Goal: Information Seeking & Learning: Learn about a topic

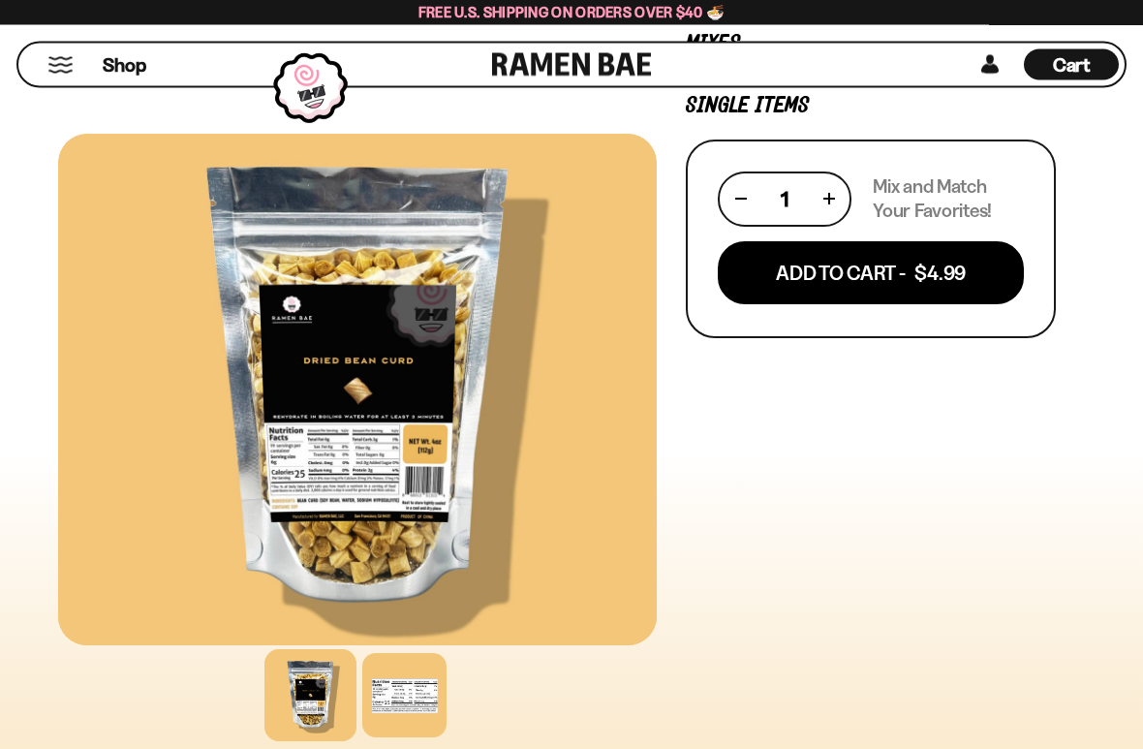
scroll to position [389, 0]
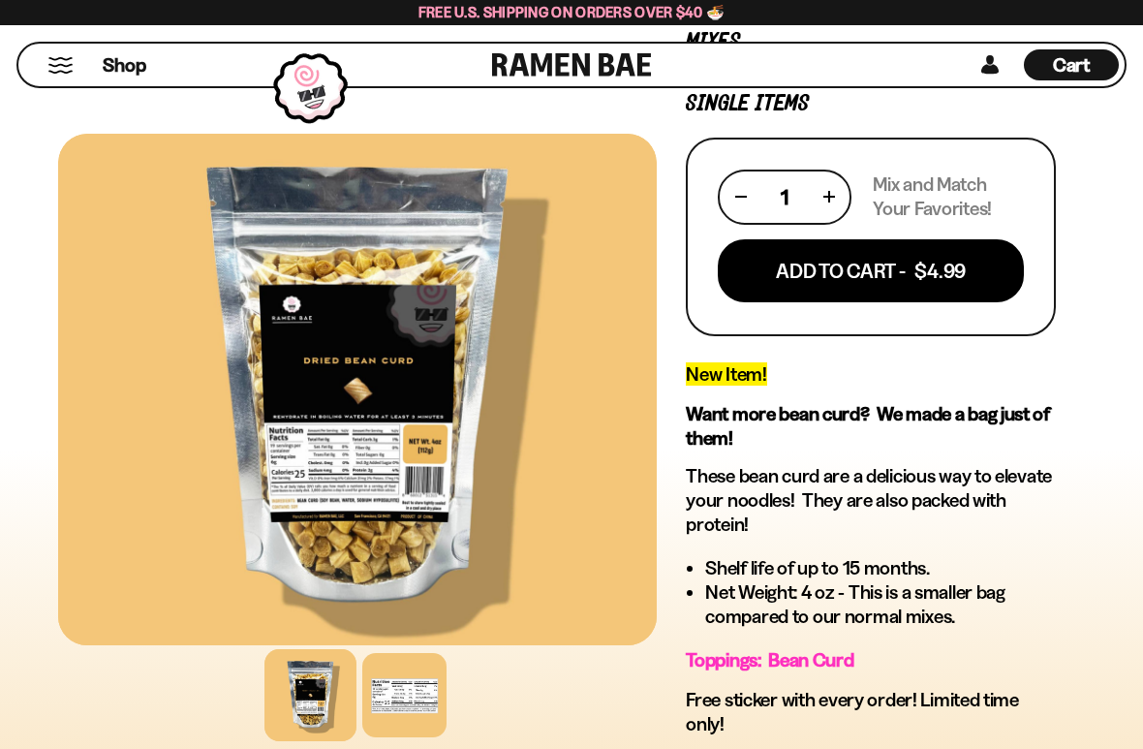
click at [400, 547] on div at bounding box center [404, 695] width 84 height 84
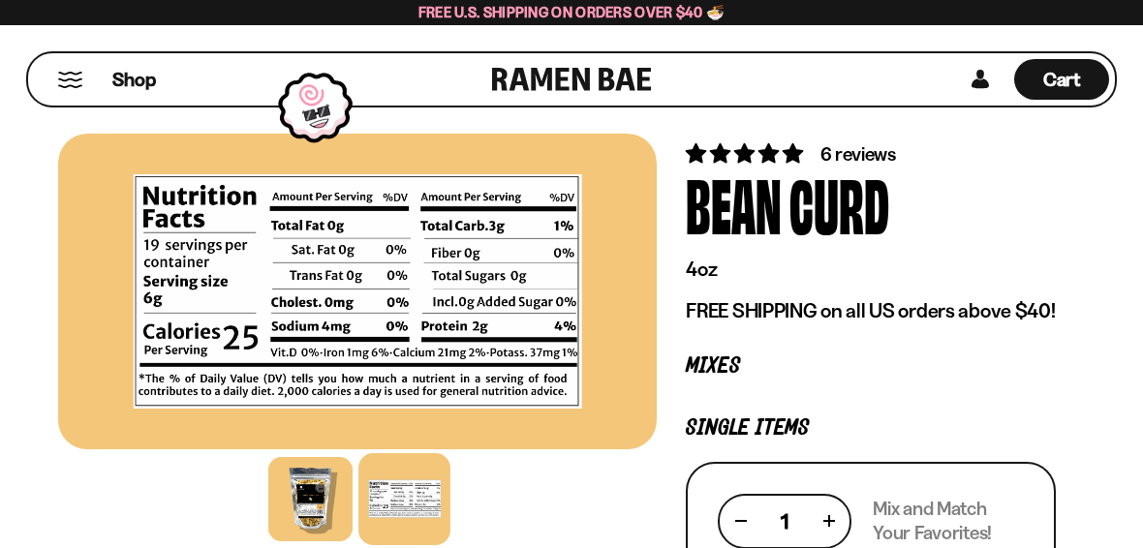
scroll to position [0, 0]
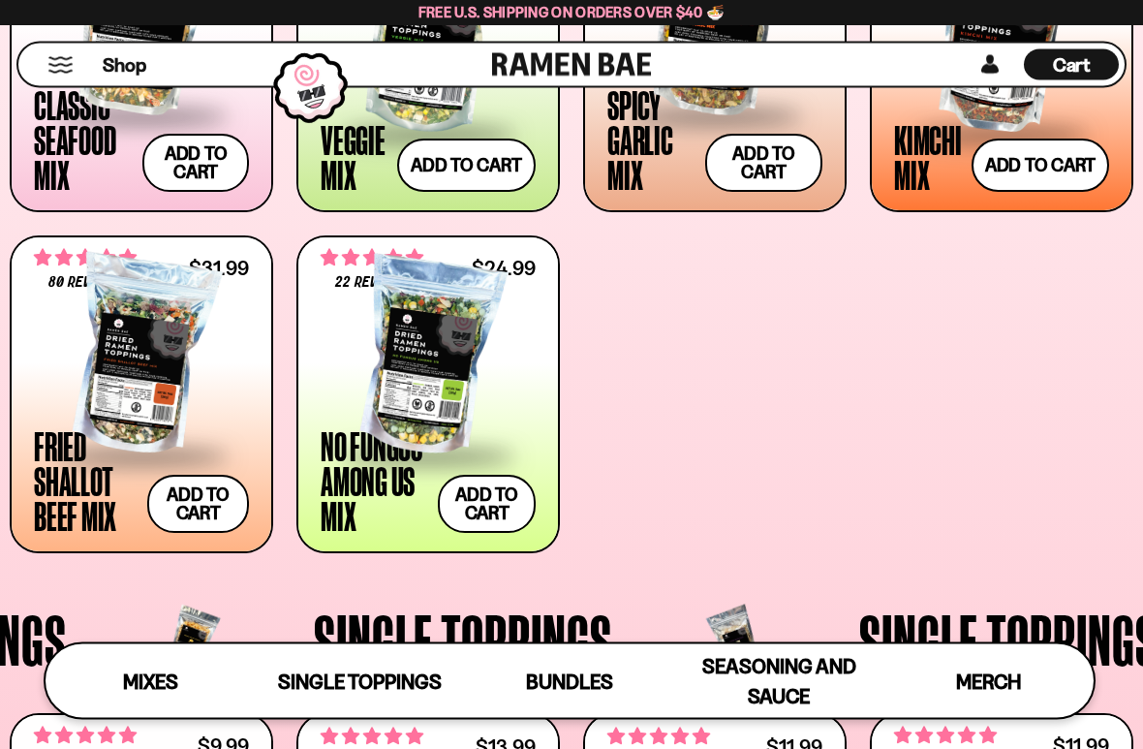
scroll to position [907, 0]
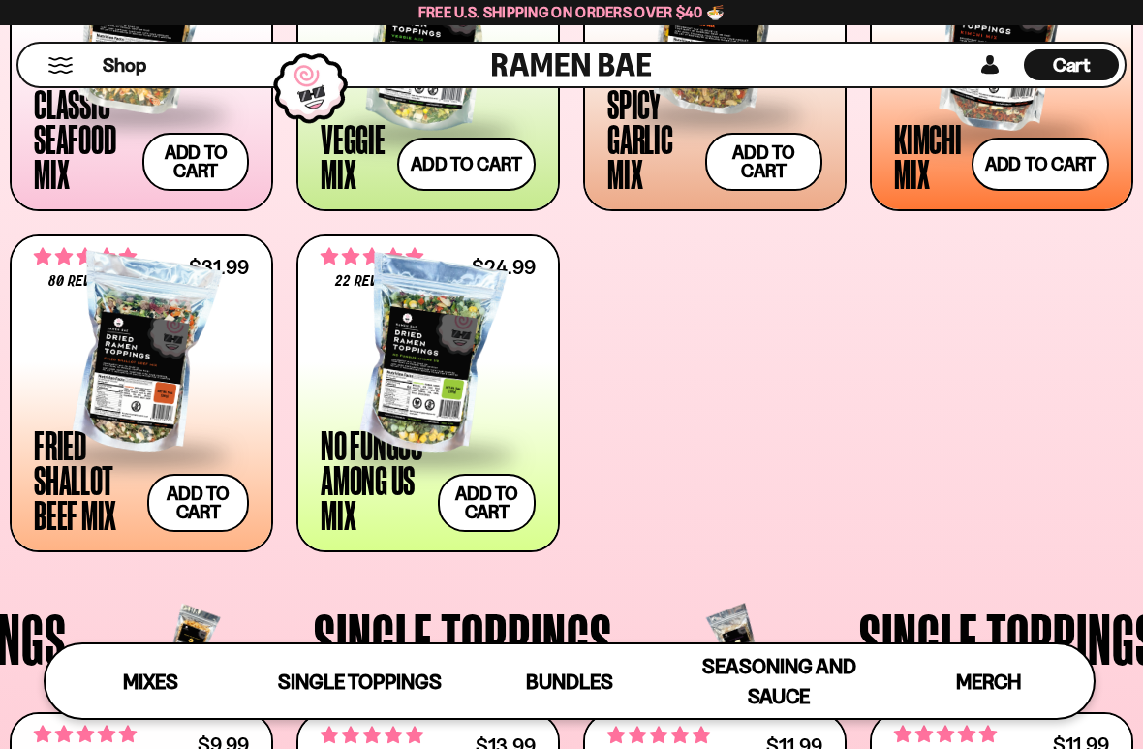
click at [358, 426] on span at bounding box center [428, 456] width 215 height 68
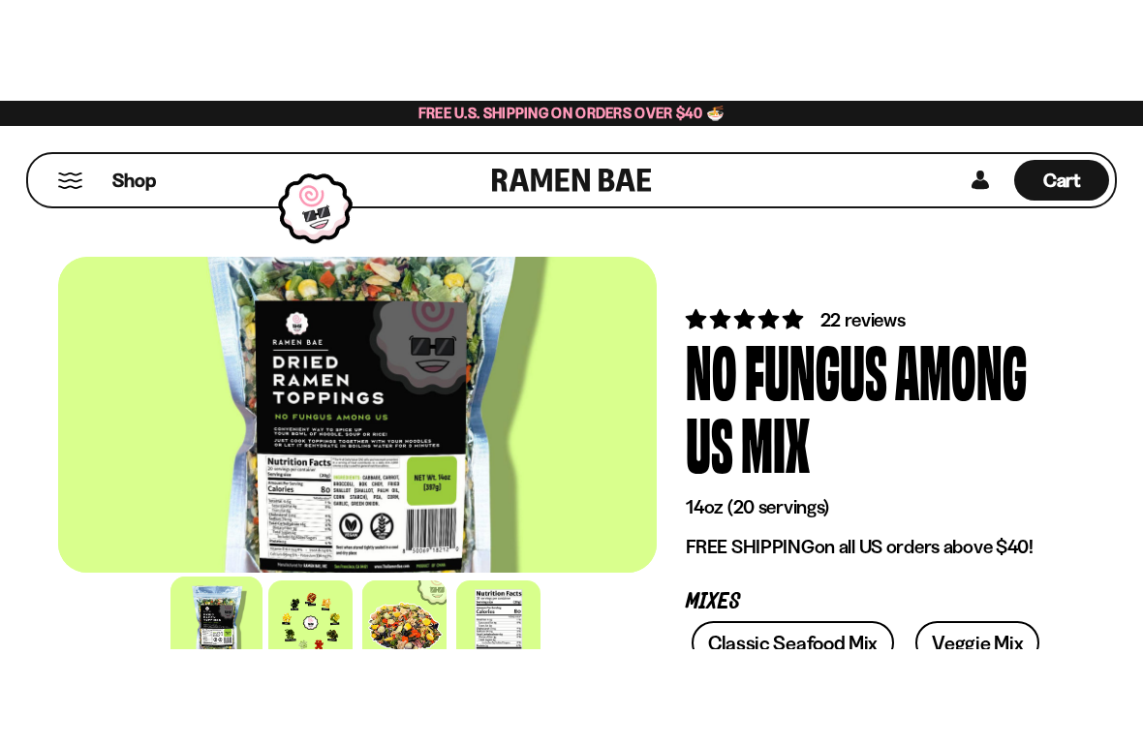
scroll to position [44, 0]
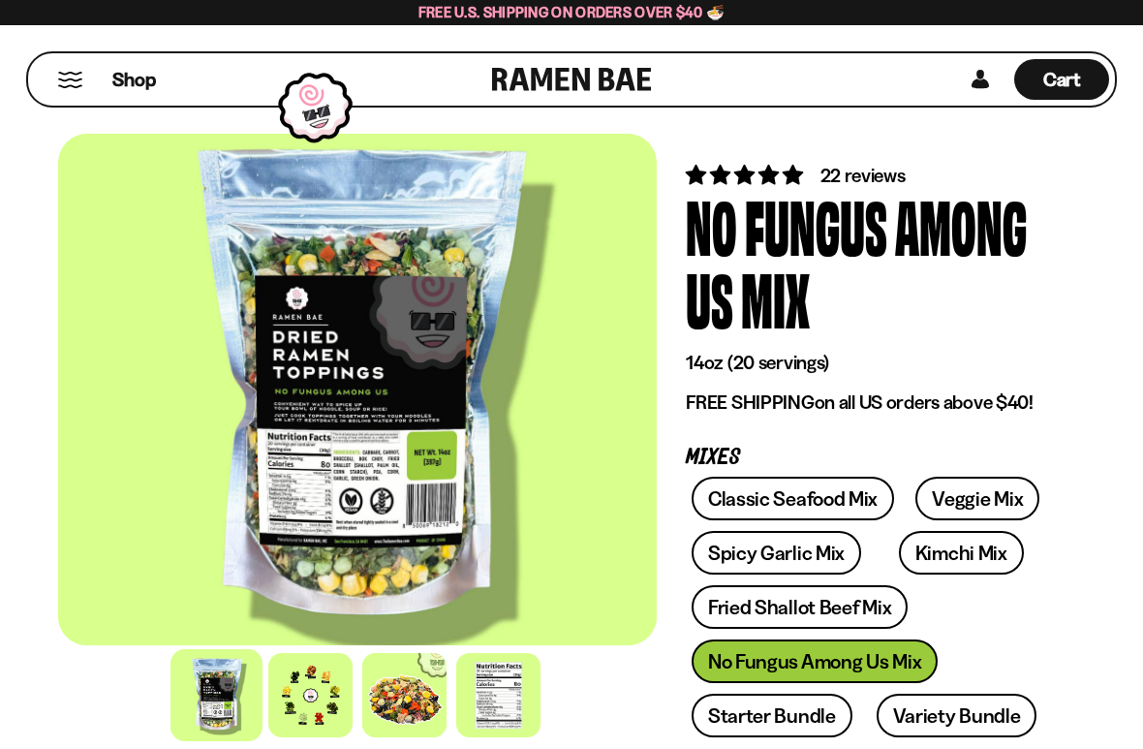
click at [314, 547] on div at bounding box center [310, 695] width 84 height 84
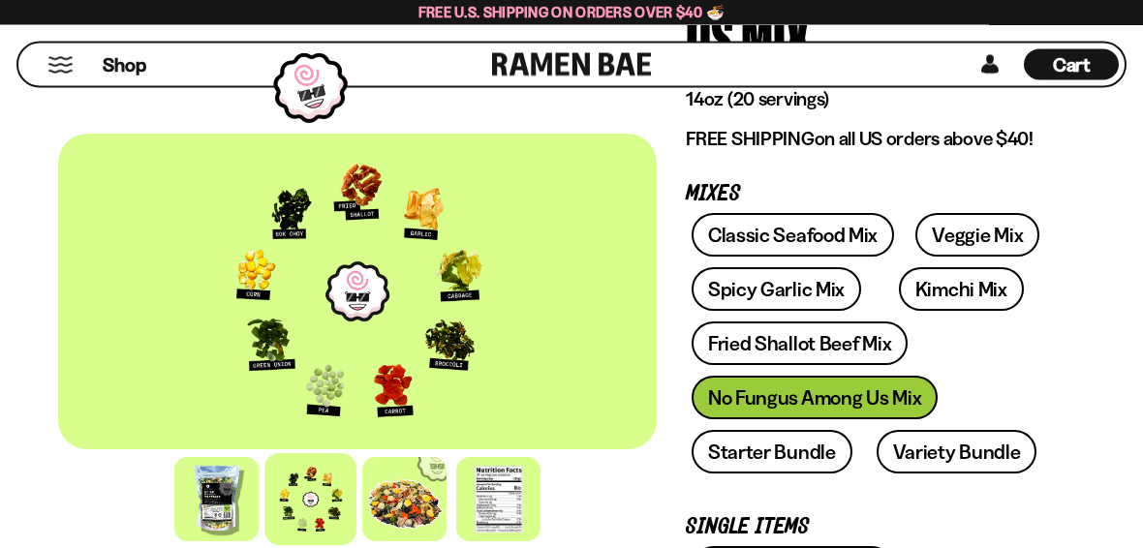
scroll to position [307, 0]
click at [834, 334] on link "Fried Shallot Beef Mix" at bounding box center [800, 344] width 216 height 44
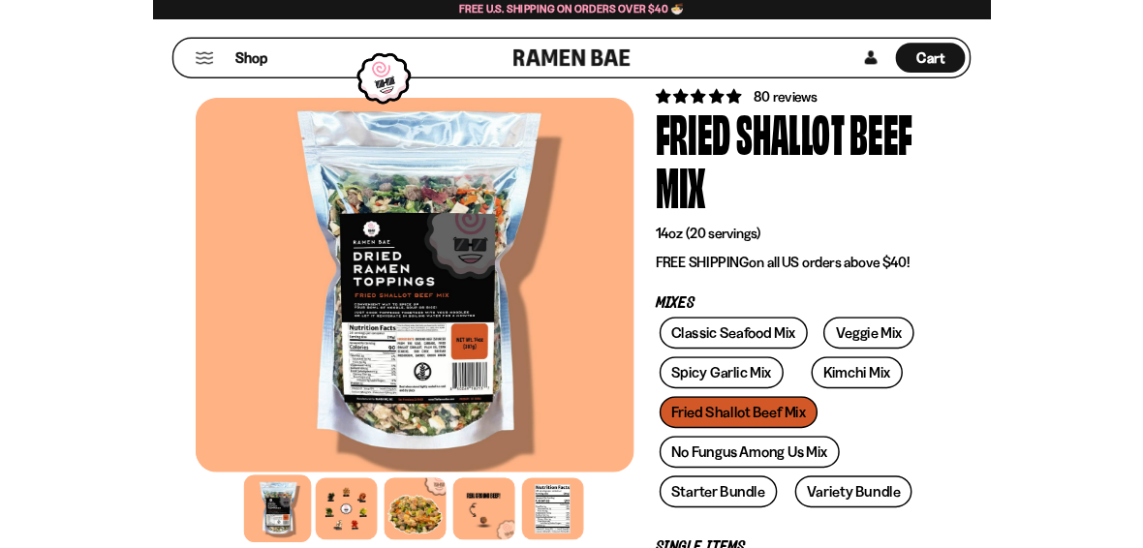
scroll to position [95, 0]
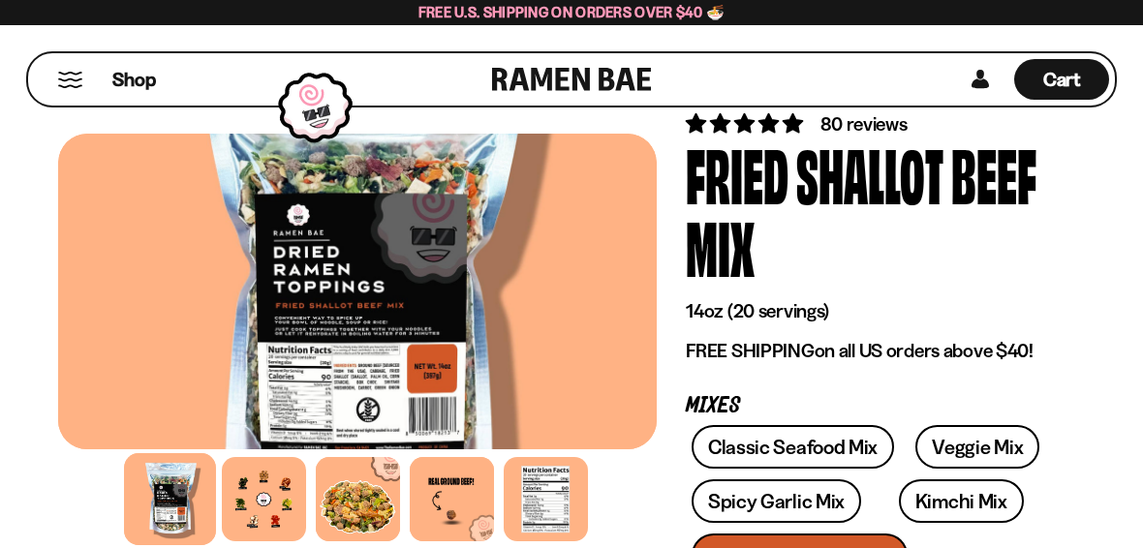
click at [267, 493] on div at bounding box center [264, 499] width 84 height 84
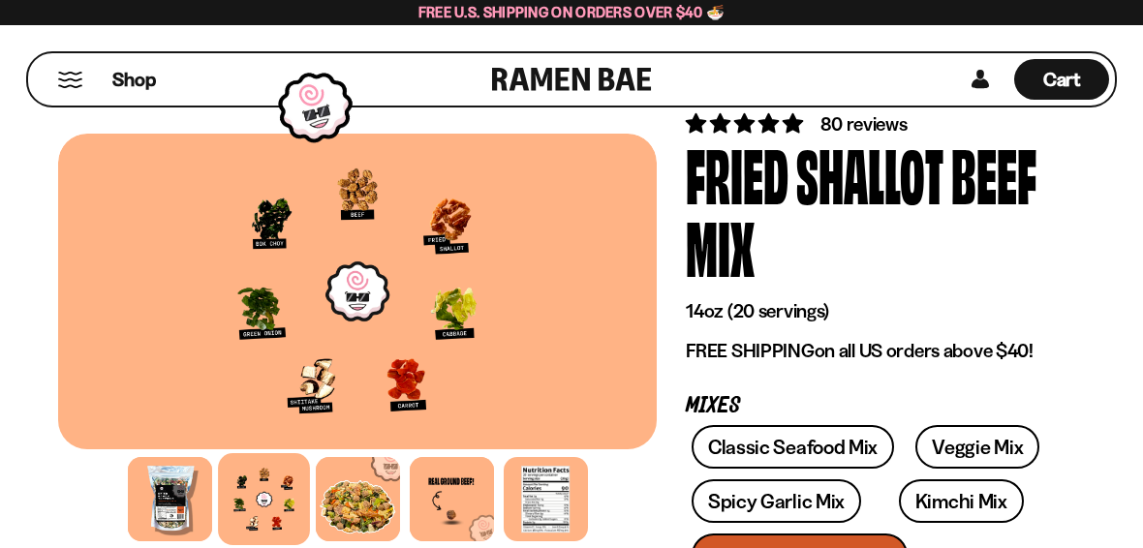
click at [266, 492] on div at bounding box center [264, 499] width 92 height 92
click at [164, 294] on div at bounding box center [357, 292] width 599 height 316
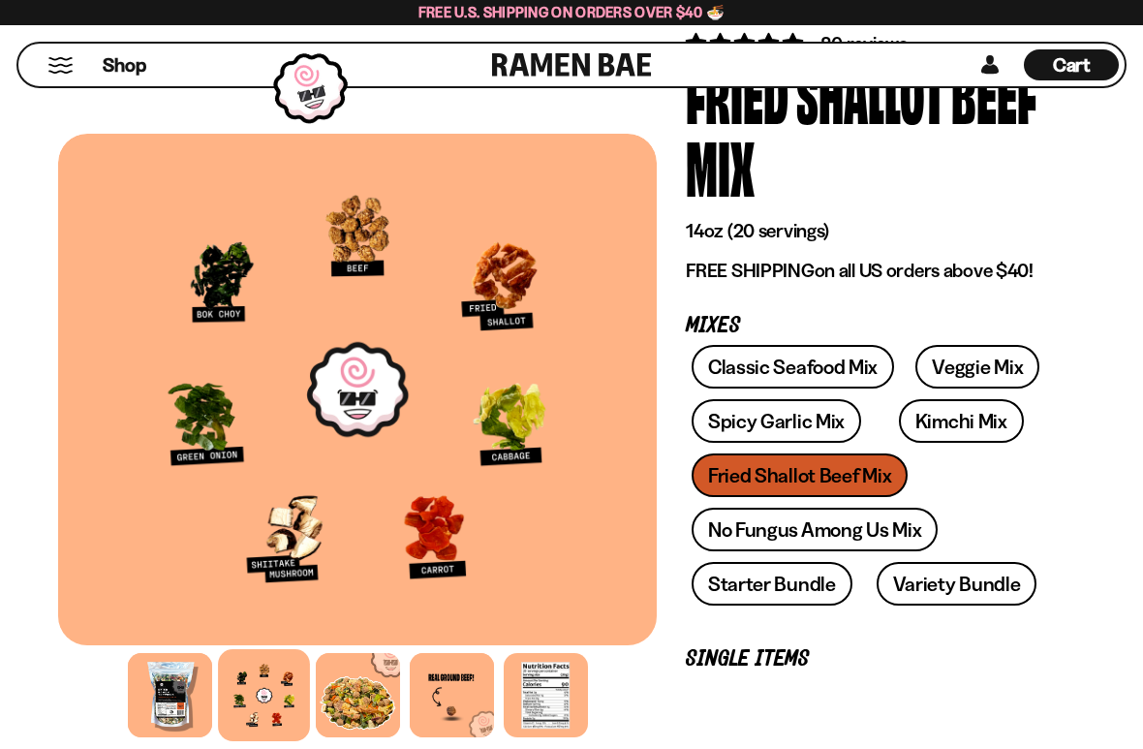
scroll to position [178, 0]
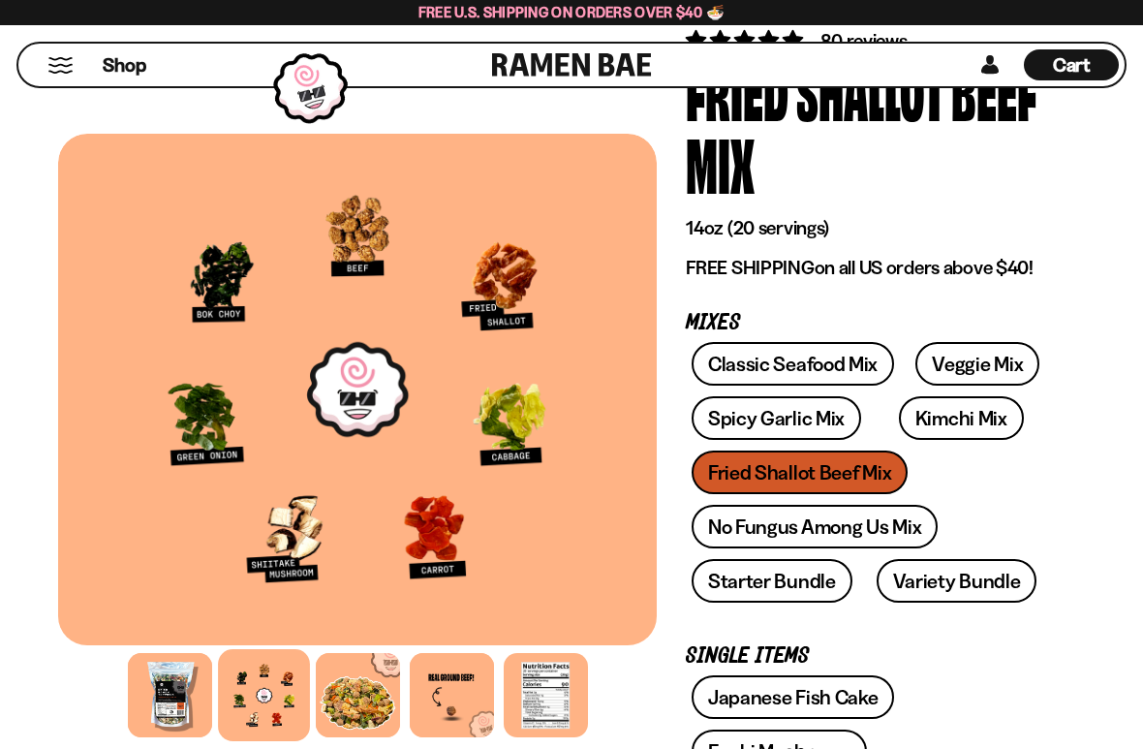
click at [940, 547] on link "Variety Bundle" at bounding box center [957, 581] width 161 height 44
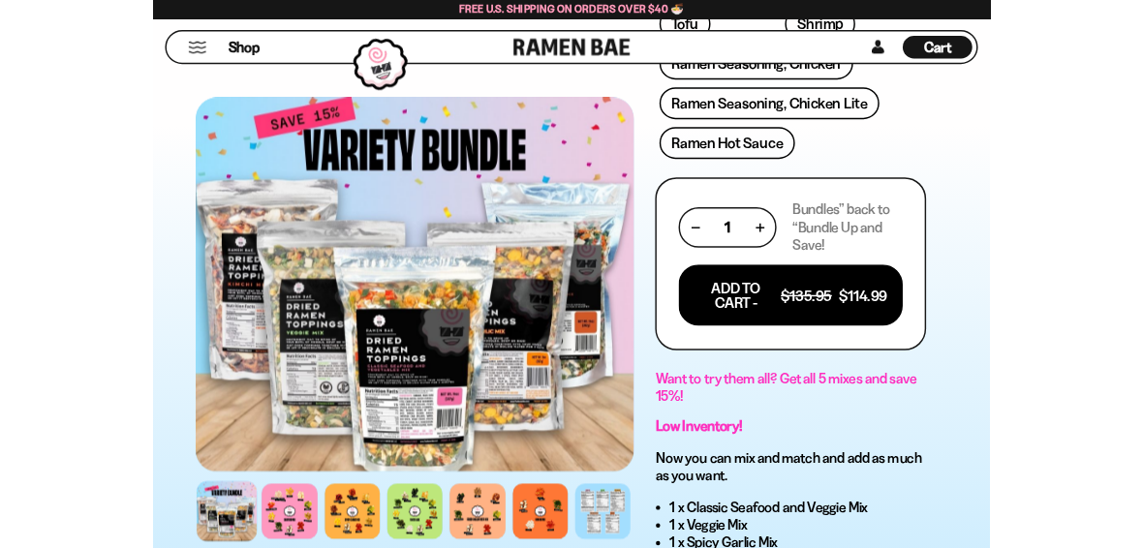
scroll to position [934, 0]
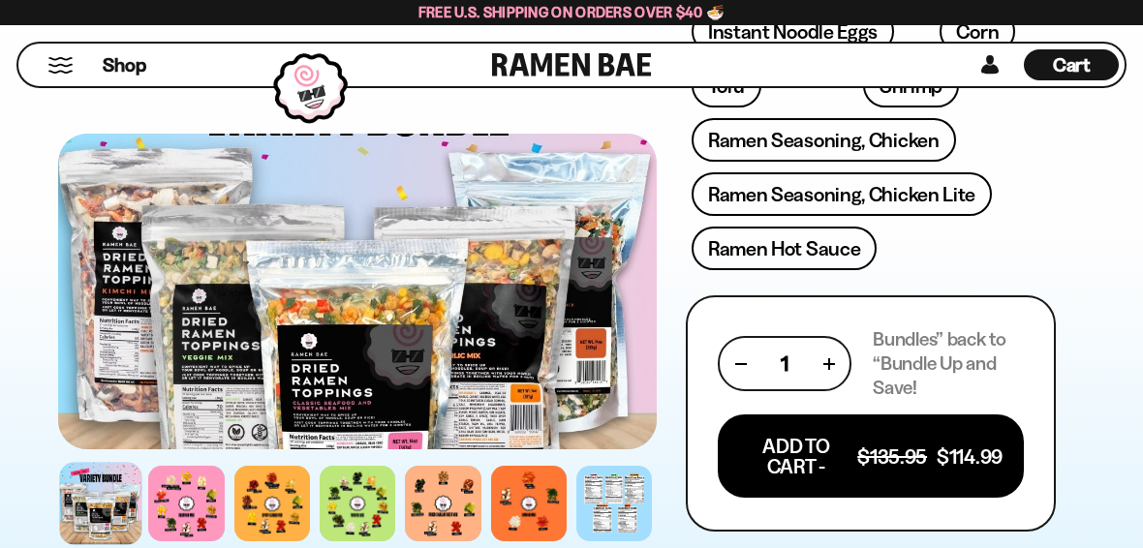
click at [186, 497] on div at bounding box center [186, 504] width 76 height 76
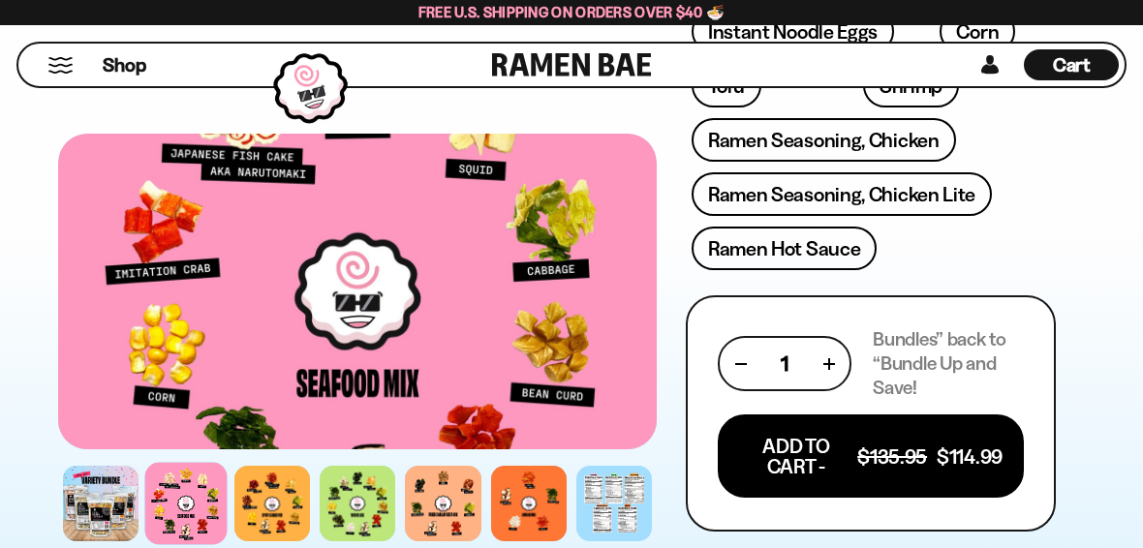
click at [275, 495] on div at bounding box center [272, 504] width 76 height 76
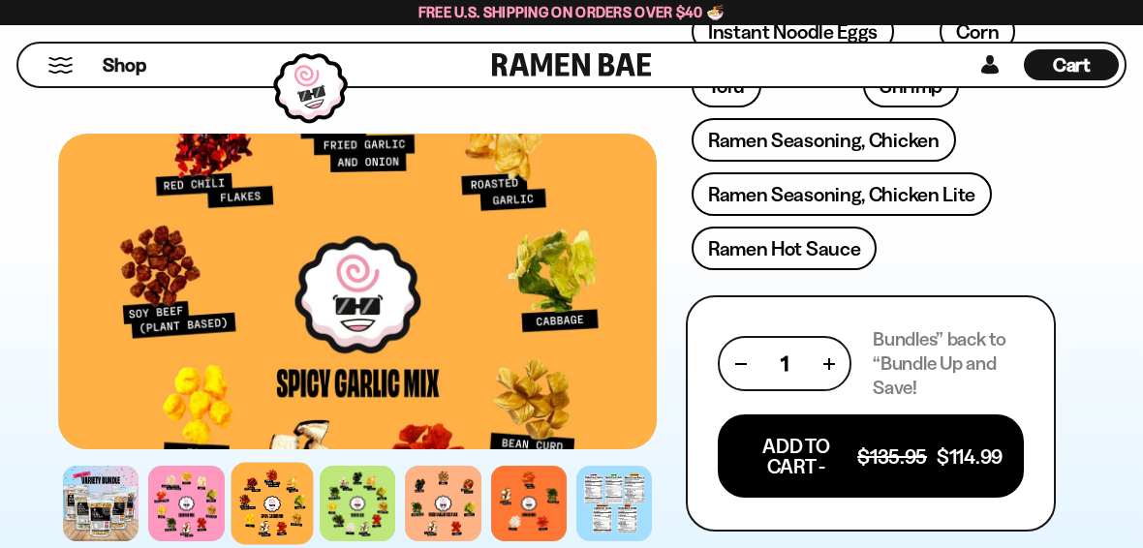
click at [363, 516] on div at bounding box center [358, 504] width 76 height 76
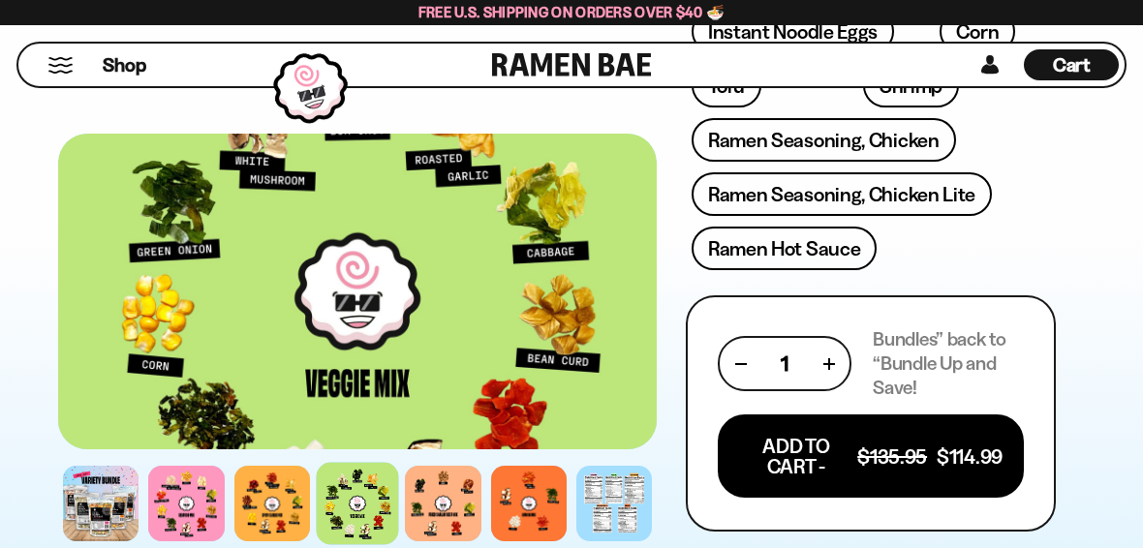
click at [440, 511] on div at bounding box center [443, 504] width 76 height 76
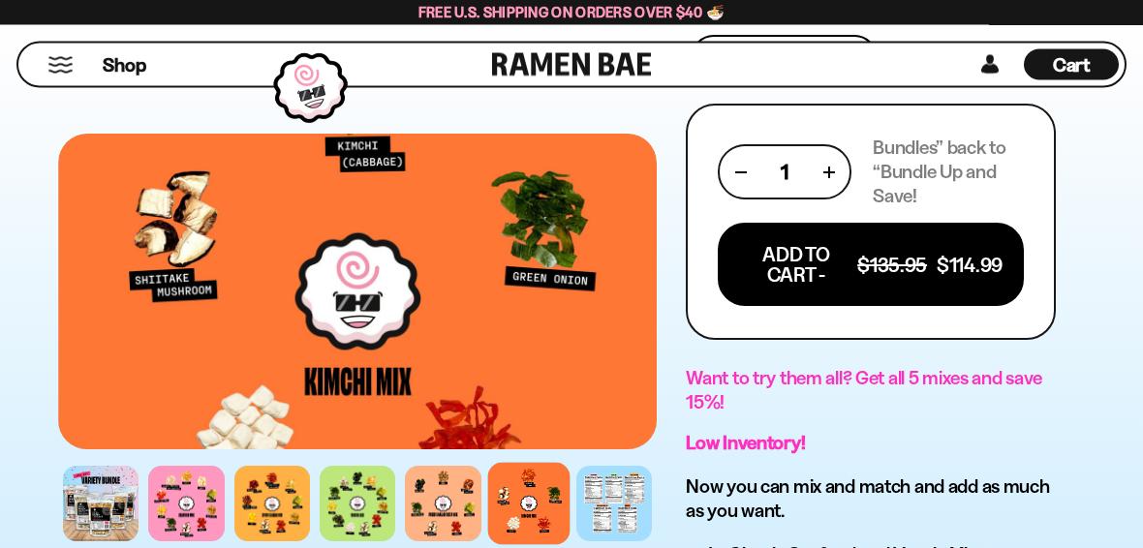
scroll to position [1119, 0]
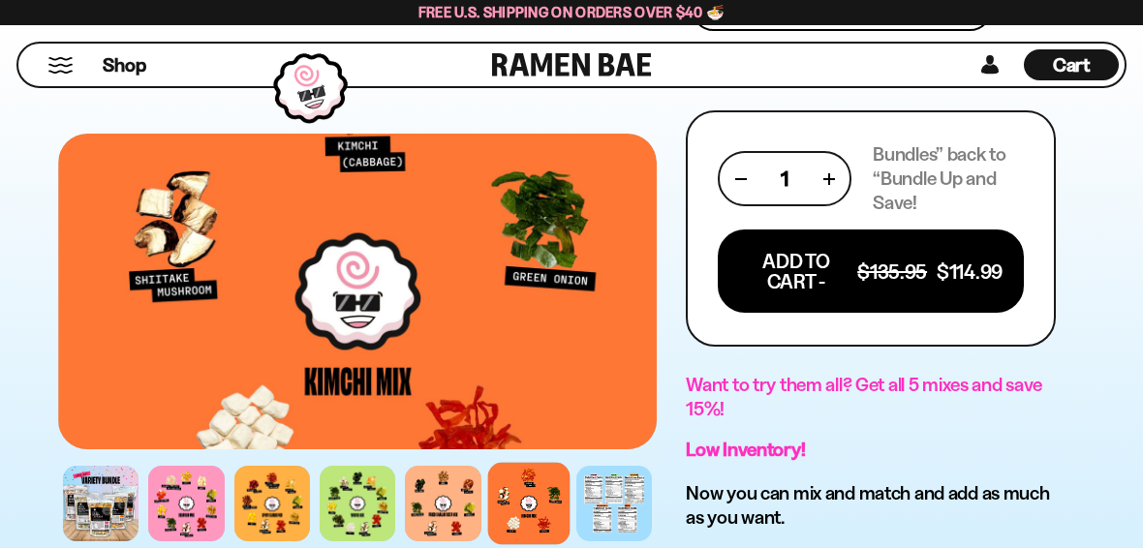
click at [58, 70] on button "Mobile Menu Trigger" at bounding box center [60, 65] width 26 height 16
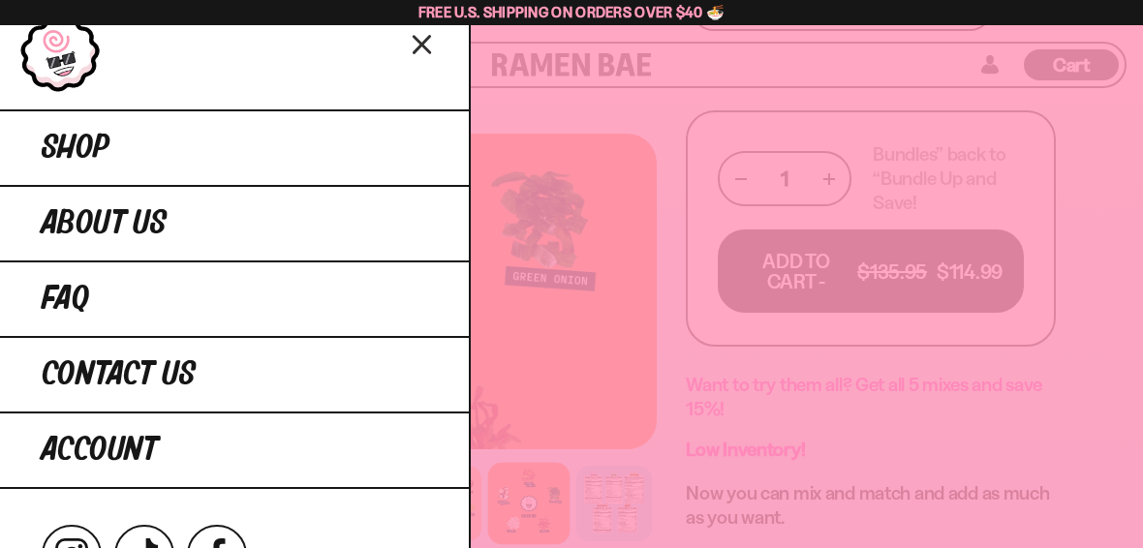
click at [94, 138] on span "Shop" at bounding box center [76, 148] width 68 height 35
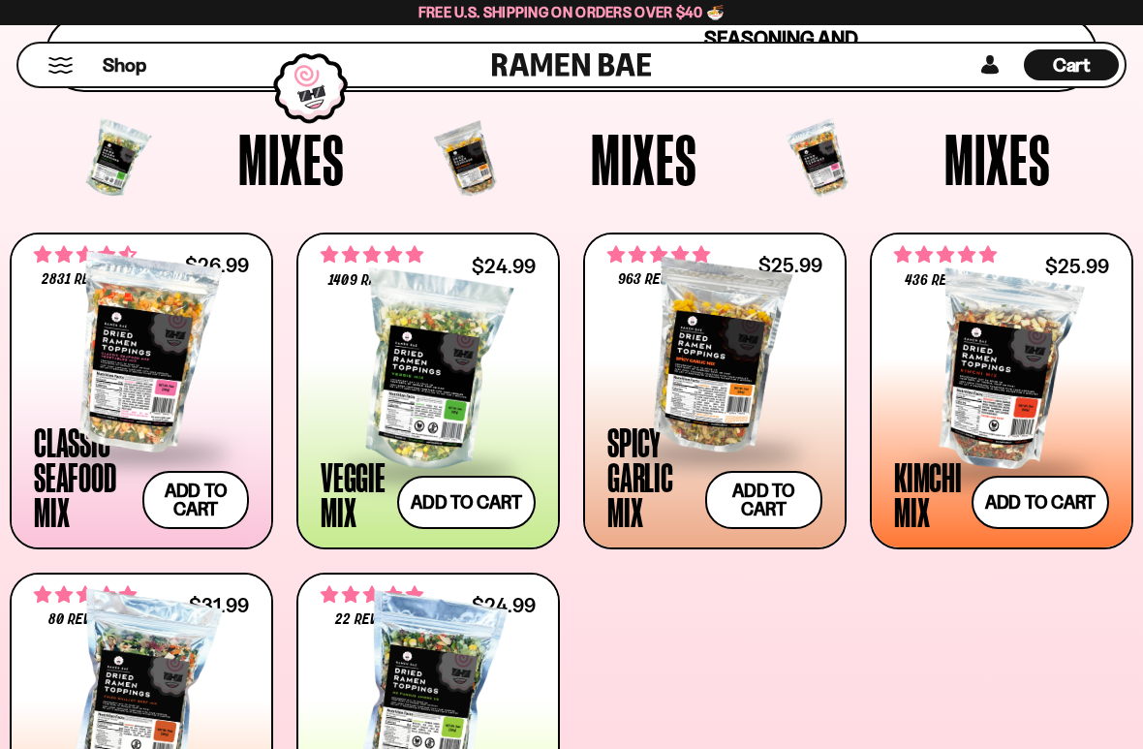
scroll to position [595, 0]
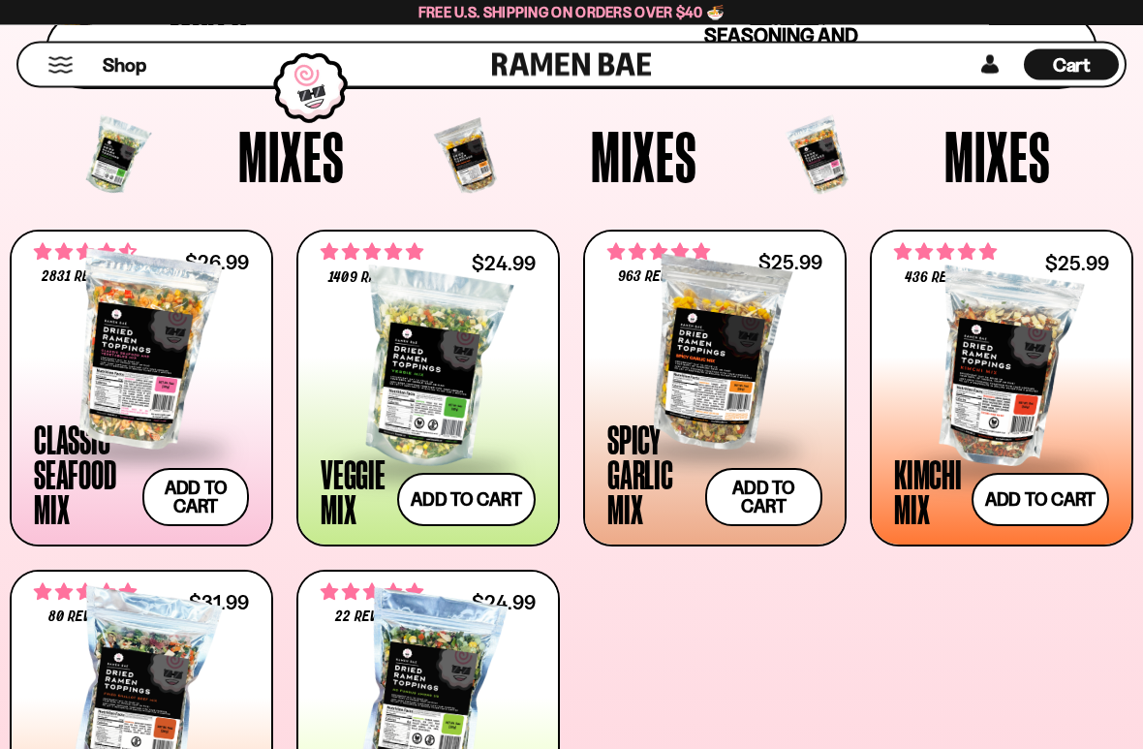
click at [131, 334] on div at bounding box center [141, 352] width 215 height 194
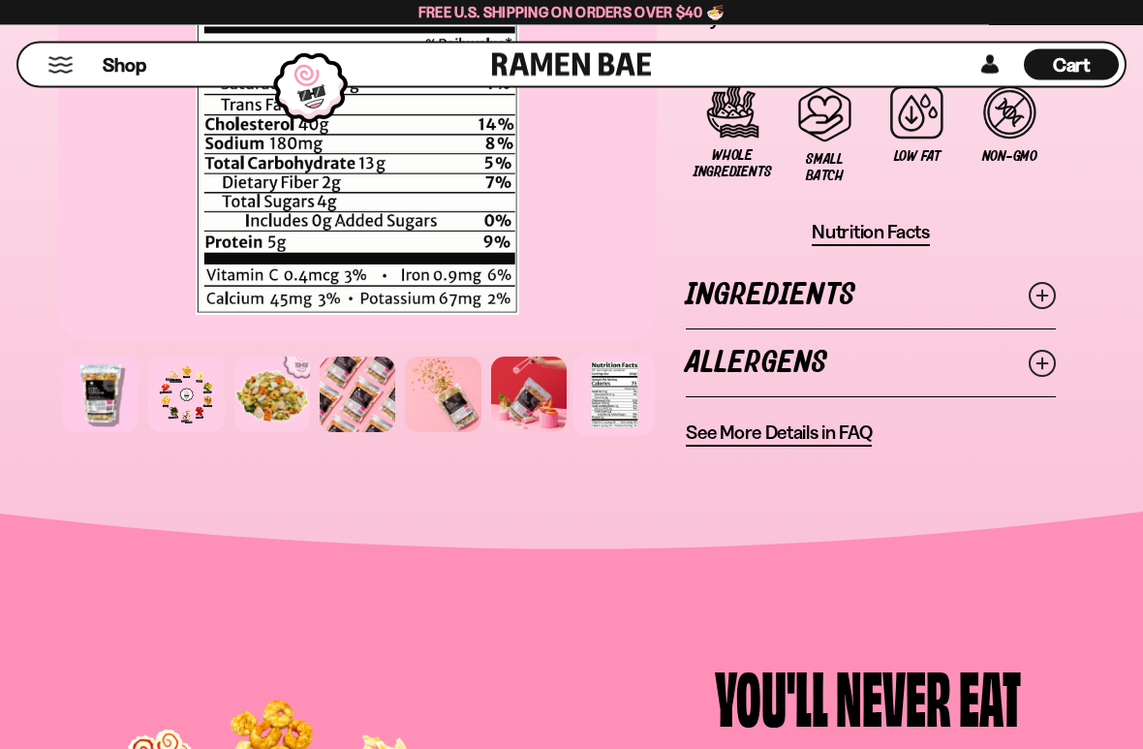
scroll to position [2091, 0]
click at [815, 436] on span "See More Details in FAQ" at bounding box center [779, 432] width 186 height 24
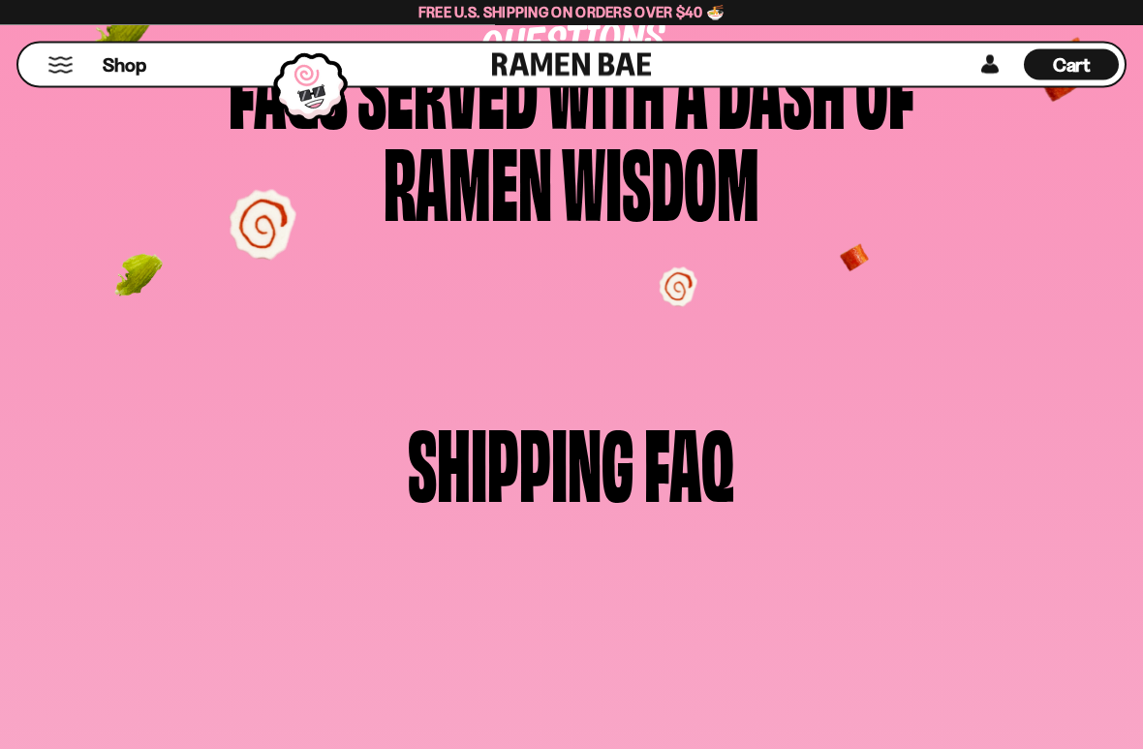
scroll to position [247, 0]
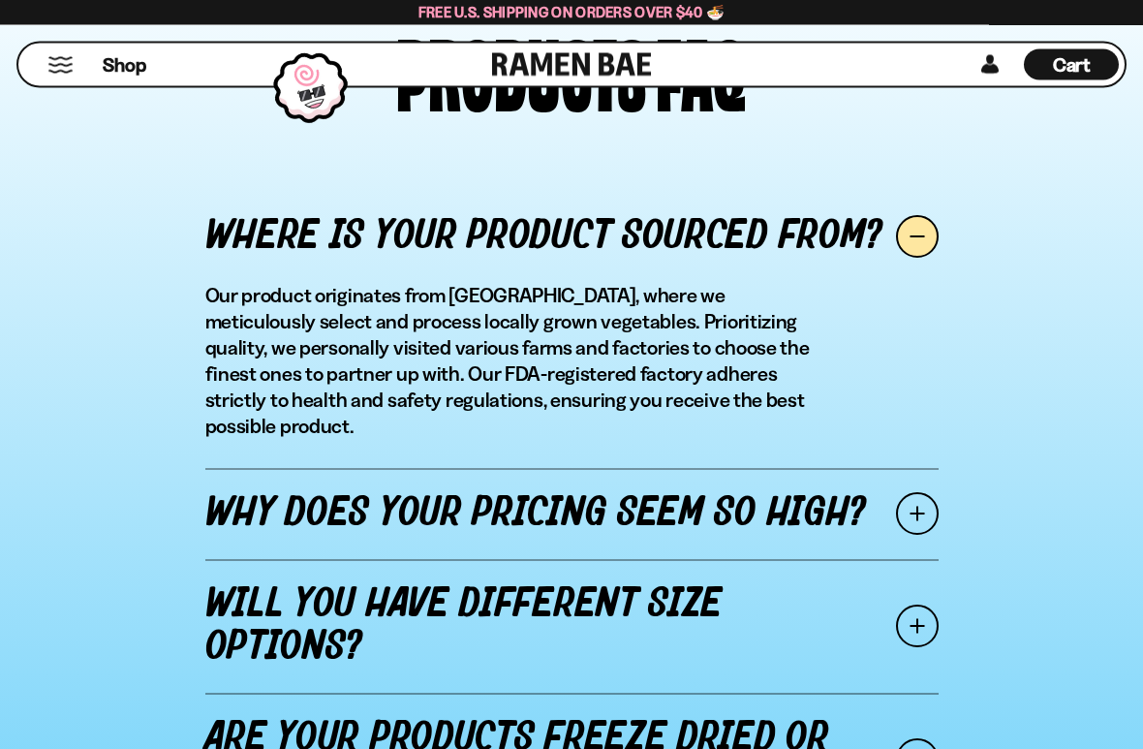
scroll to position [2190, 0]
click at [917, 492] on span at bounding box center [917, 513] width 43 height 43
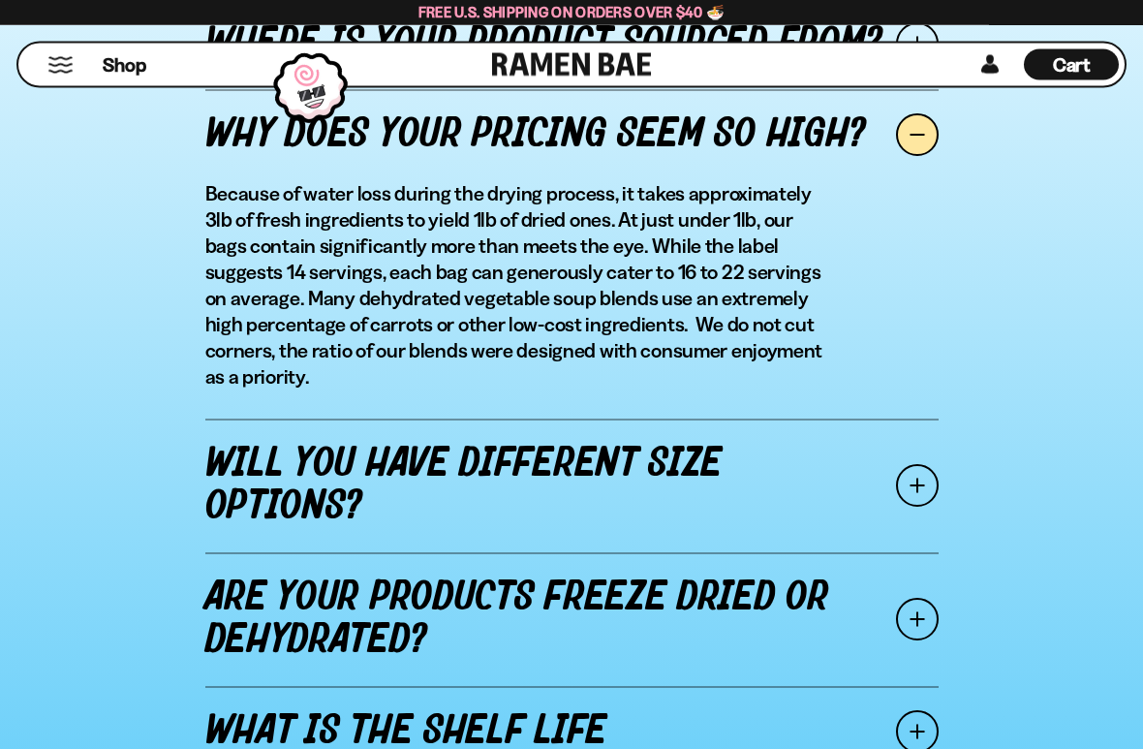
click at [918, 488] on span at bounding box center [917, 486] width 43 height 43
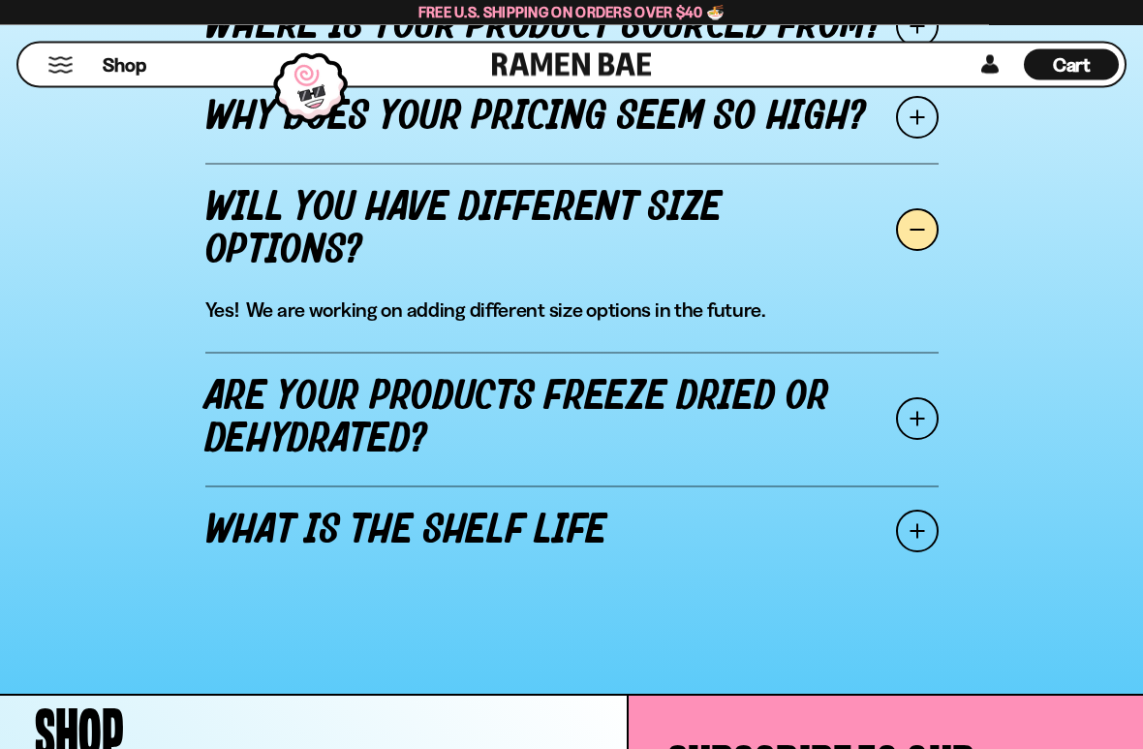
scroll to position [2400, 0]
click at [923, 426] on span at bounding box center [917, 418] width 43 height 43
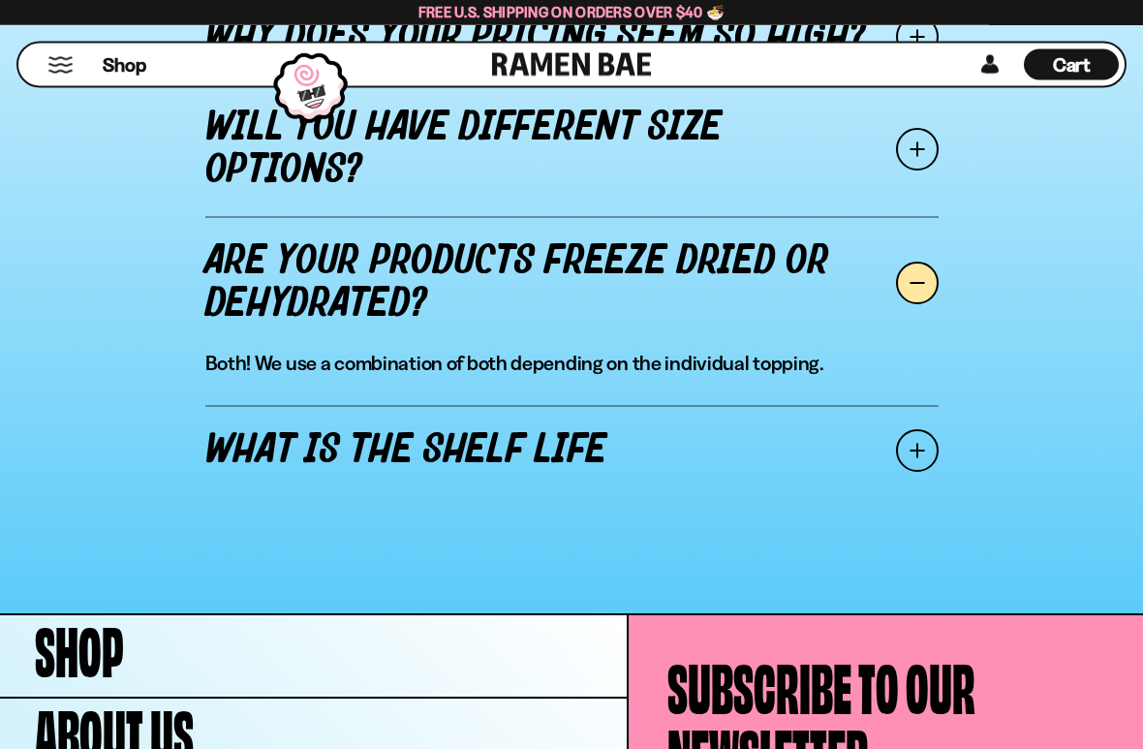
scroll to position [2482, 0]
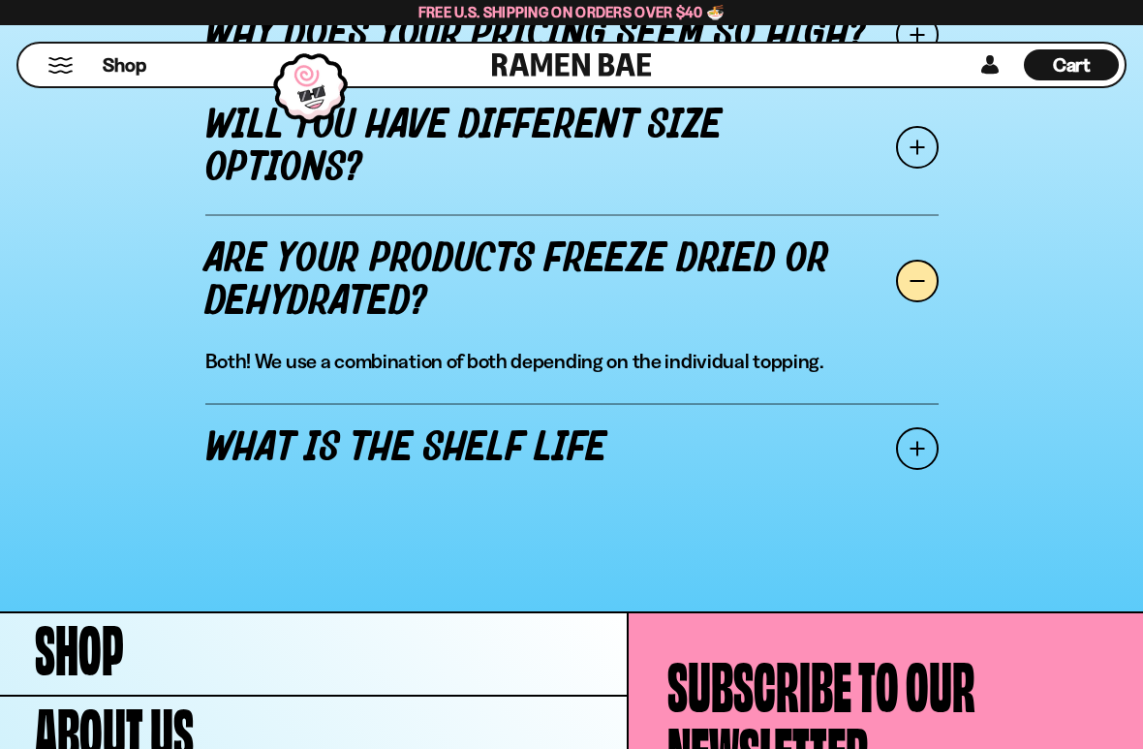
click at [917, 458] on span at bounding box center [917, 448] width 43 height 43
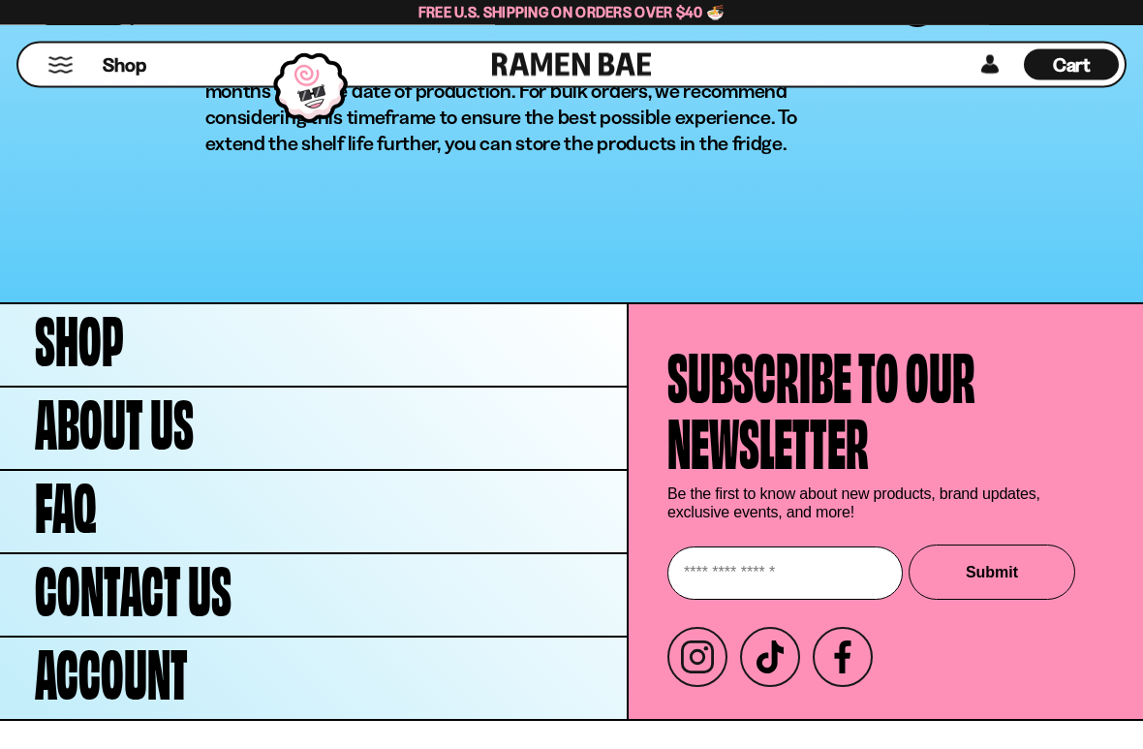
scroll to position [2882, 0]
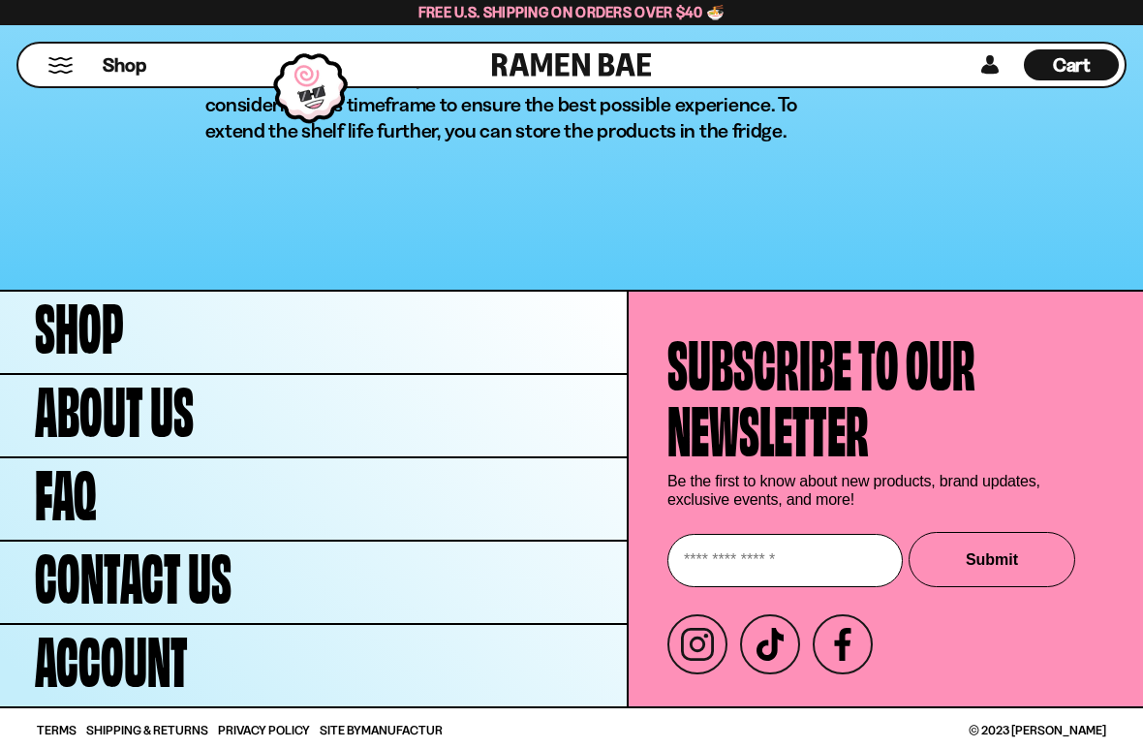
click at [89, 496] on span "FAQ" at bounding box center [66, 489] width 62 height 66
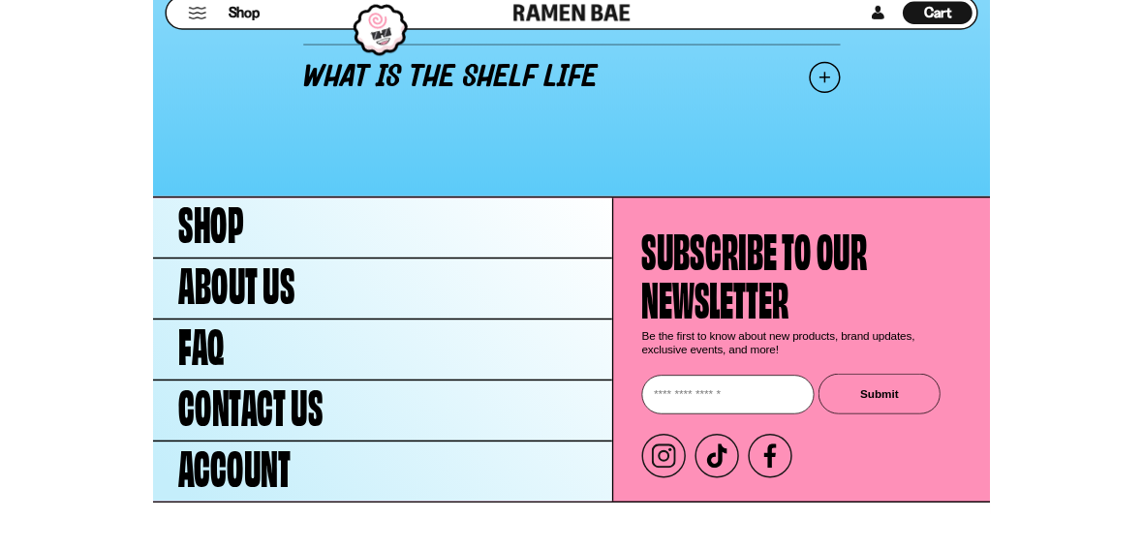
scroll to position [2981, 0]
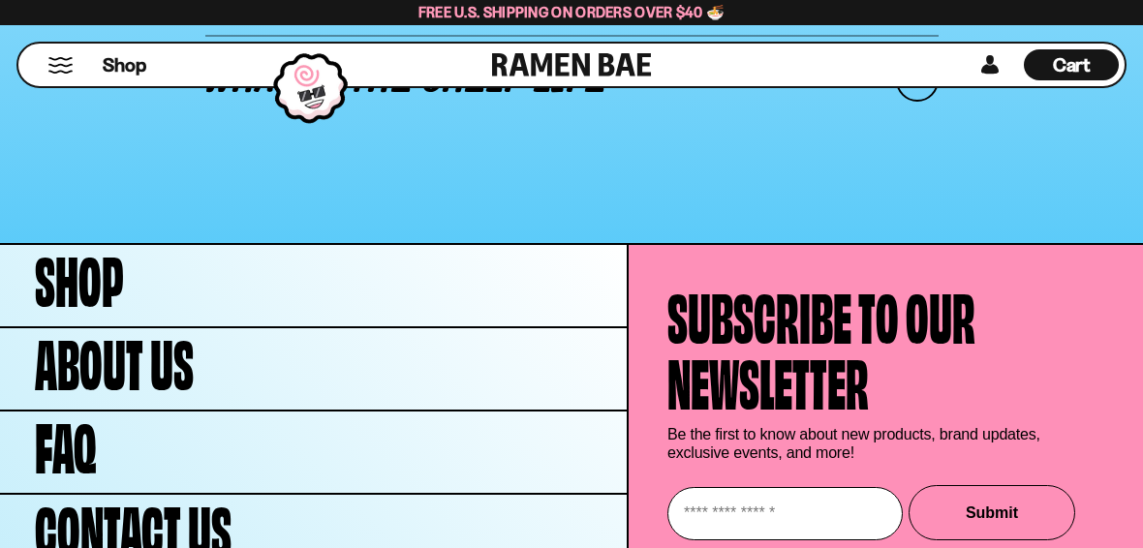
click at [119, 354] on span "About Us" at bounding box center [114, 359] width 159 height 66
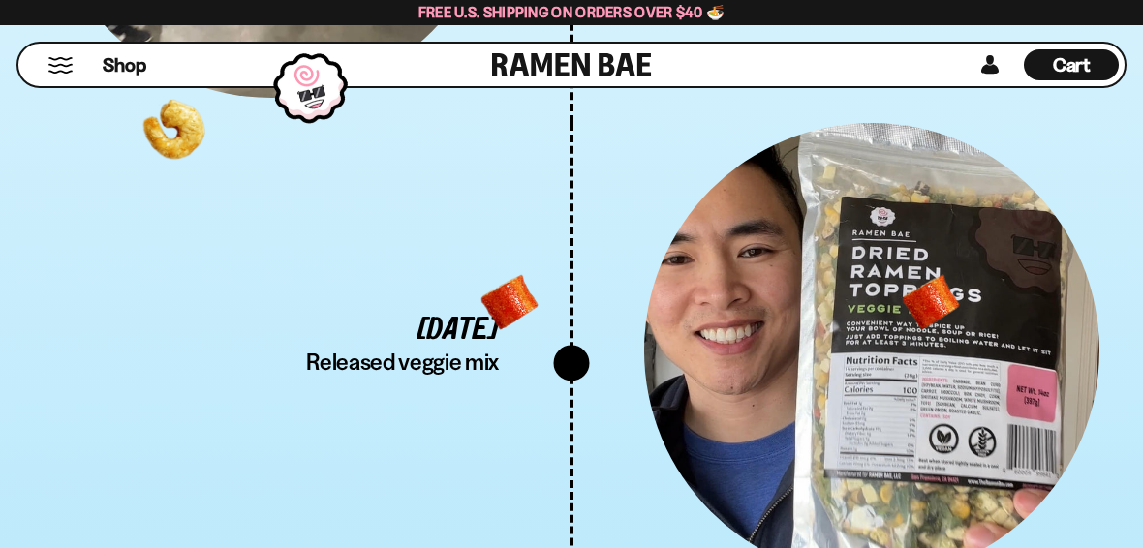
scroll to position [6208, 0]
